Goal: Task Accomplishment & Management: Use online tool/utility

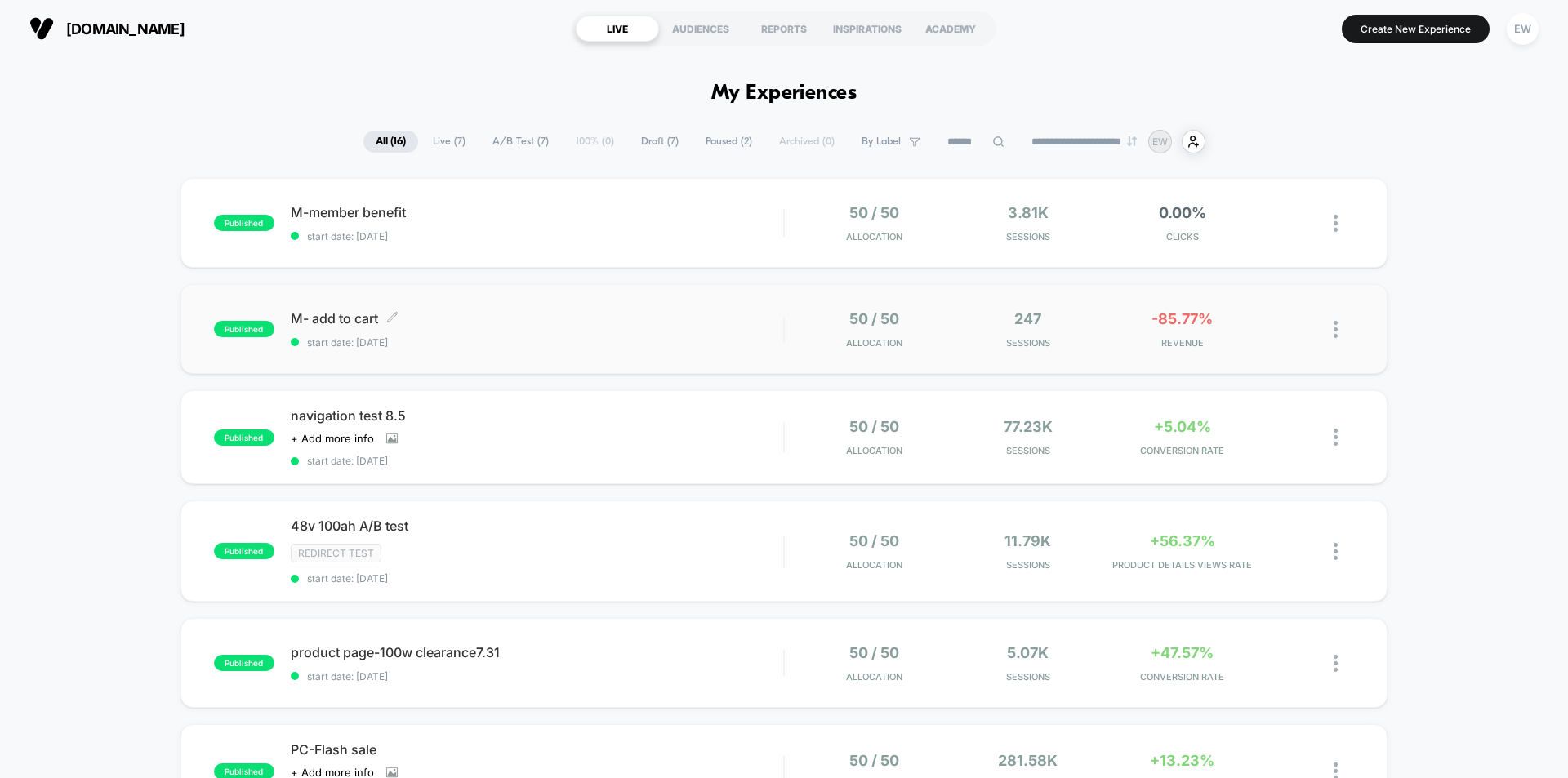
click at [328, 321] on span "M- add to cart Click to edit experience details" at bounding box center [537, 318] width 492 height 16
click at [1340, 327] on div at bounding box center [1344, 329] width 20 height 39
click at [1271, 355] on div "Preview Link" at bounding box center [1252, 348] width 147 height 37
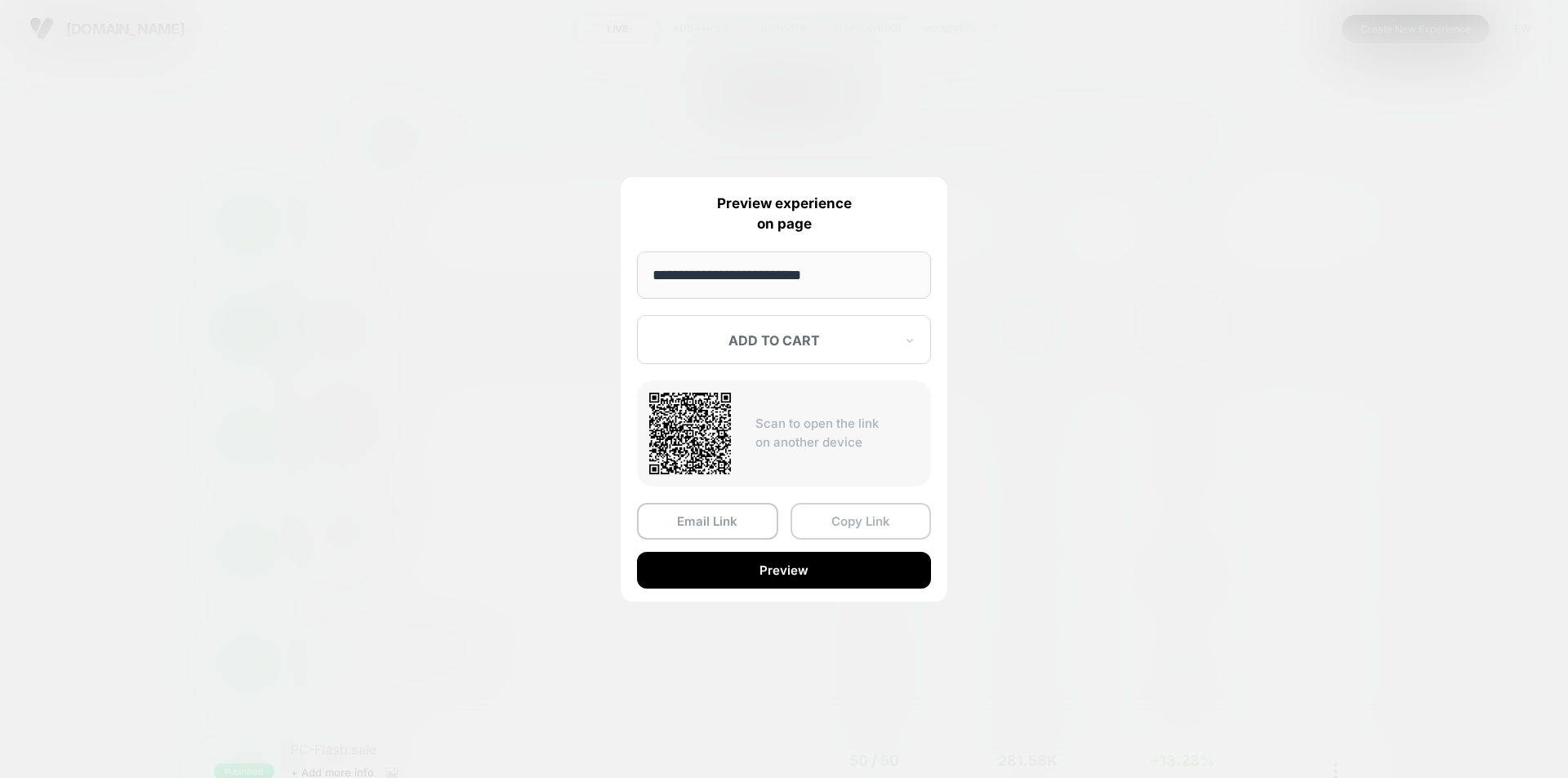
click at [821, 522] on button "Copy Link" at bounding box center [861, 521] width 141 height 37
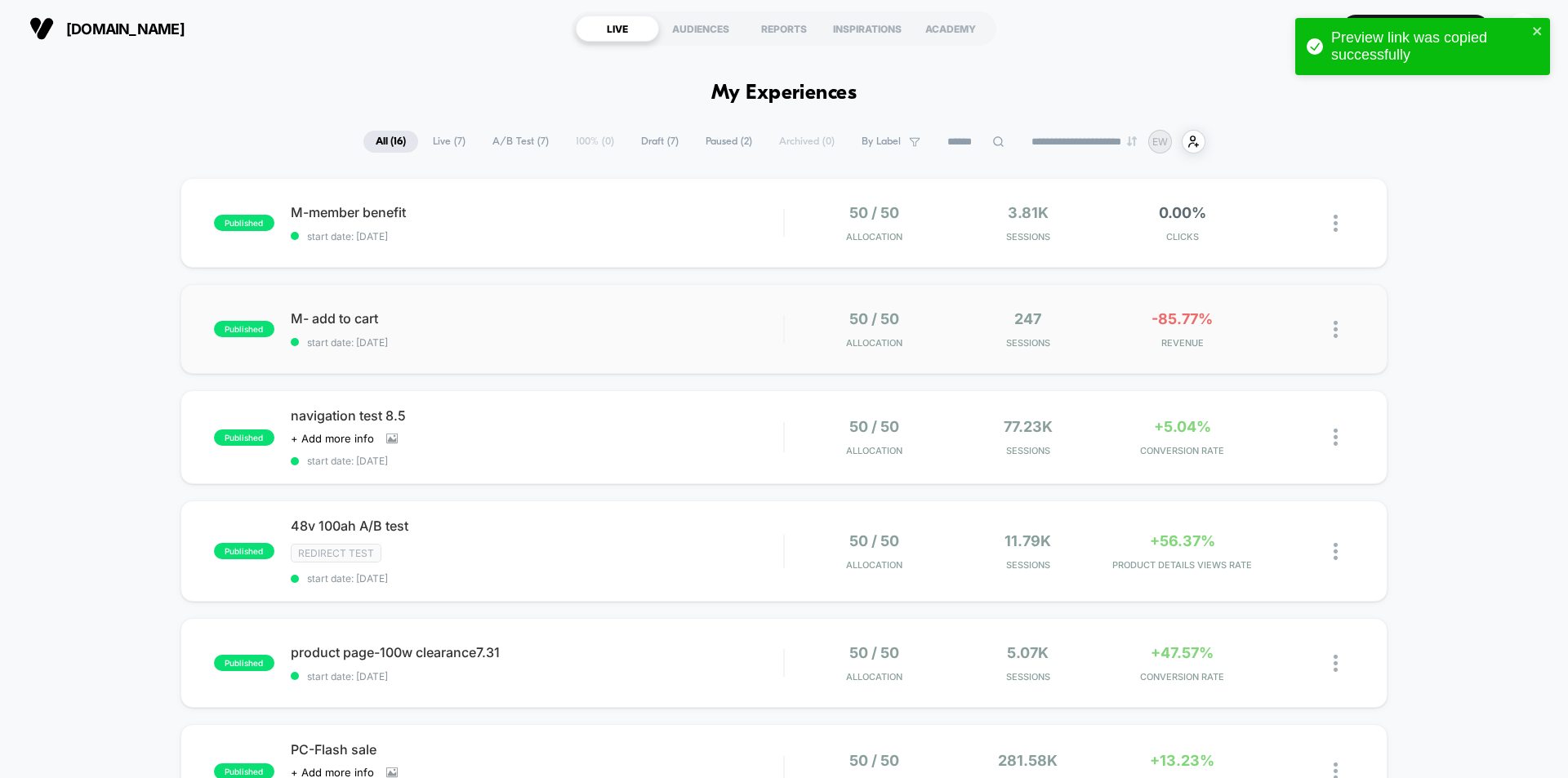
drag, startPoint x: 39, startPoint y: 208, endPoint x: 94, endPoint y: 109, distance: 113.3
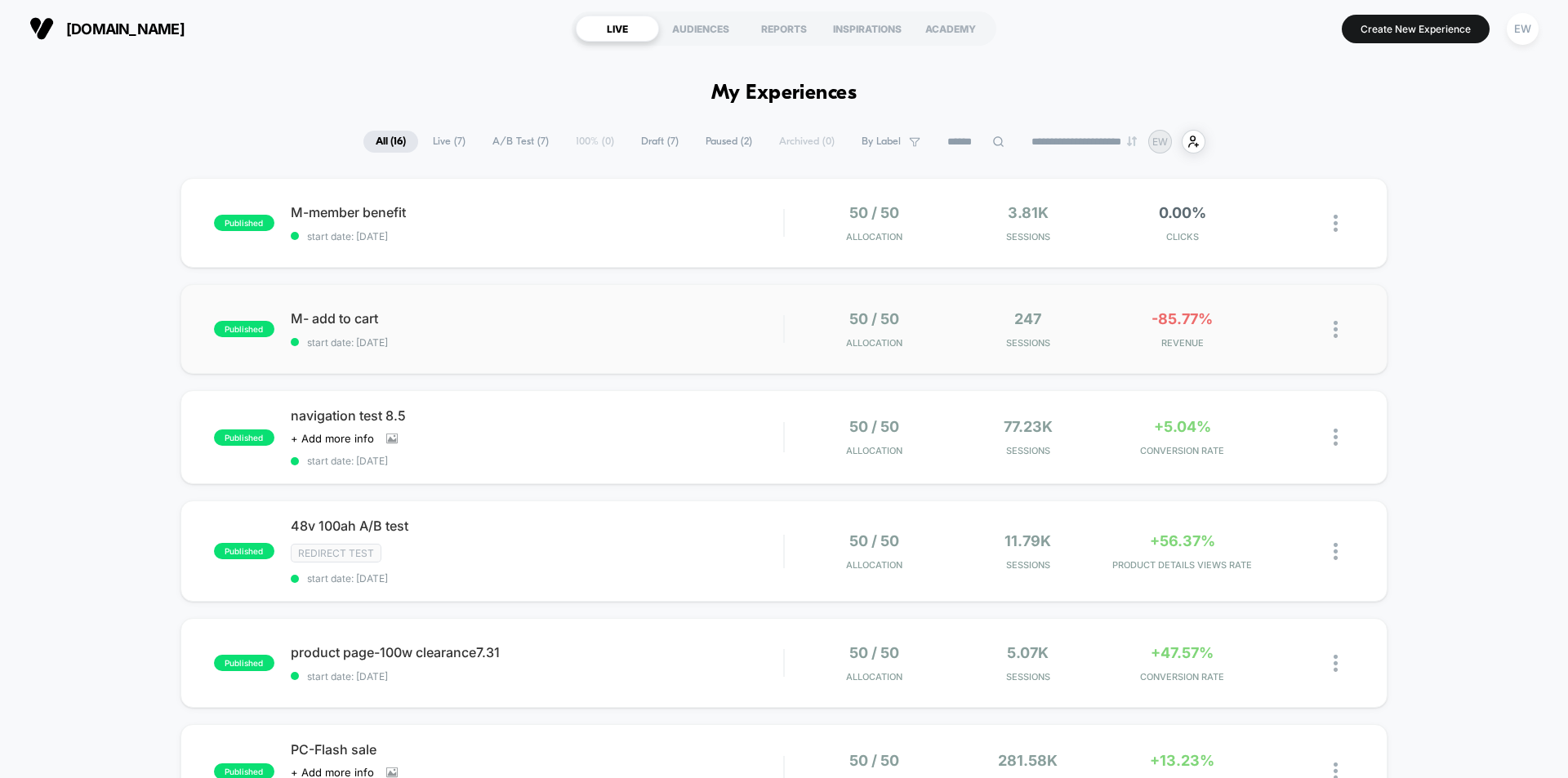
click at [1328, 337] on div at bounding box center [1323, 329] width 61 height 39
click at [1334, 333] on img at bounding box center [1336, 329] width 4 height 17
click at [75, 28] on span "[DOMAIN_NAME]" at bounding box center [125, 28] width 119 height 17
